Goal: Check status: Check status

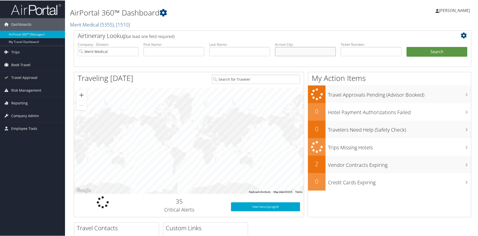
click at [296, 54] on input "text" at bounding box center [305, 51] width 61 height 9
type input "[GEOGRAPHIC_DATA]"
click at [249, 47] on input "text" at bounding box center [239, 51] width 61 height 9
type input "primus"
click at [407, 47] on button "Search" at bounding box center [437, 52] width 61 height 10
